Goal: Information Seeking & Learning: Learn about a topic

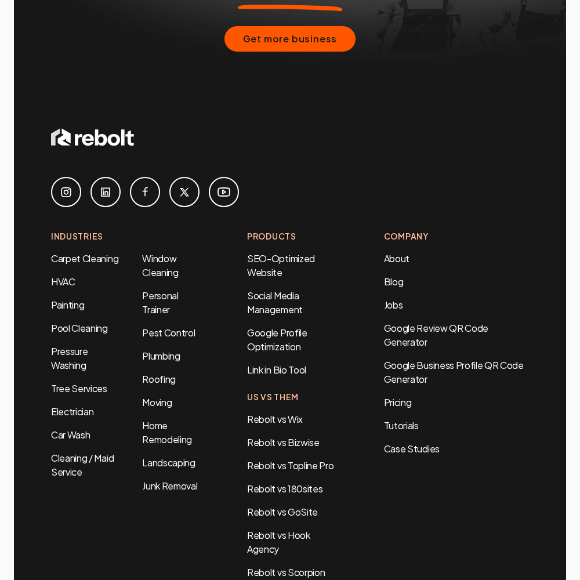
scroll to position [4706, 0]
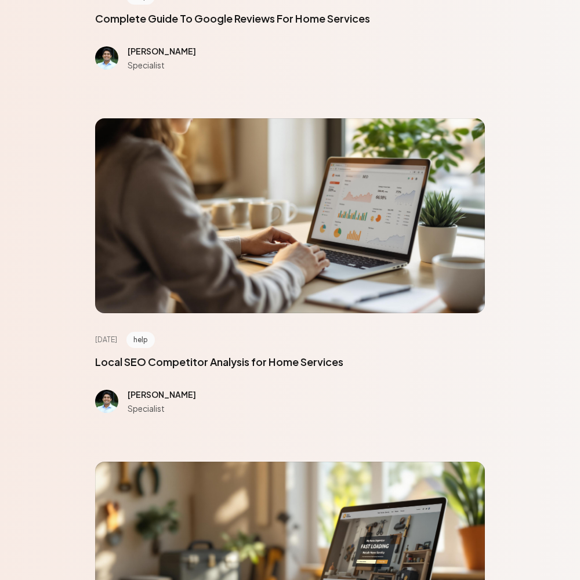
scroll to position [5224, 0]
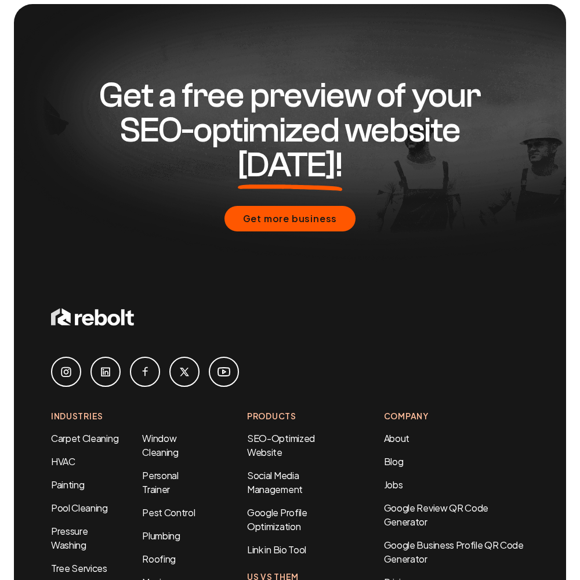
scroll to position [850, 0]
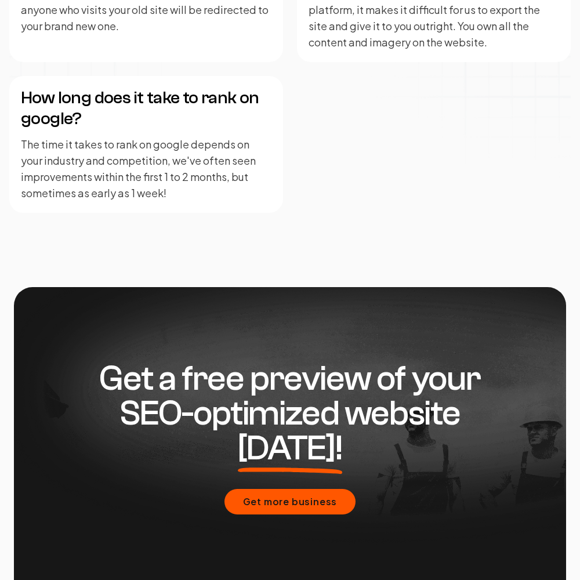
scroll to position [2859, 0]
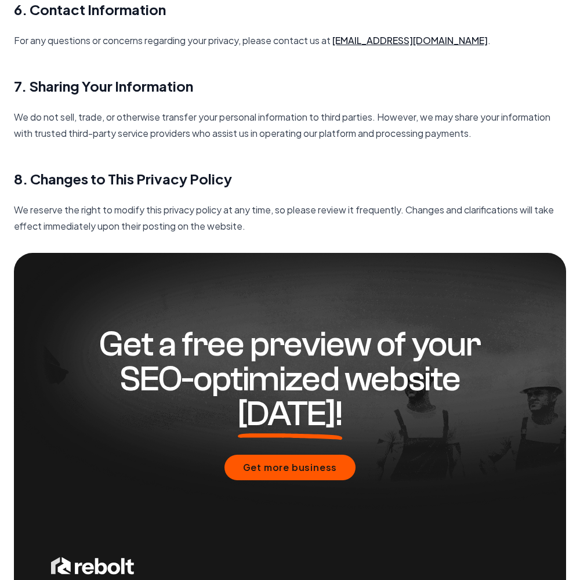
scroll to position [1680, 0]
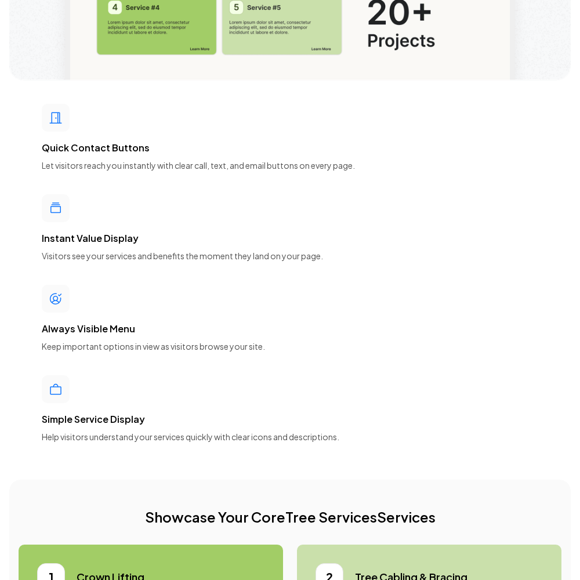
scroll to position [5224, 0]
